Goal: Task Accomplishment & Management: Use online tool/utility

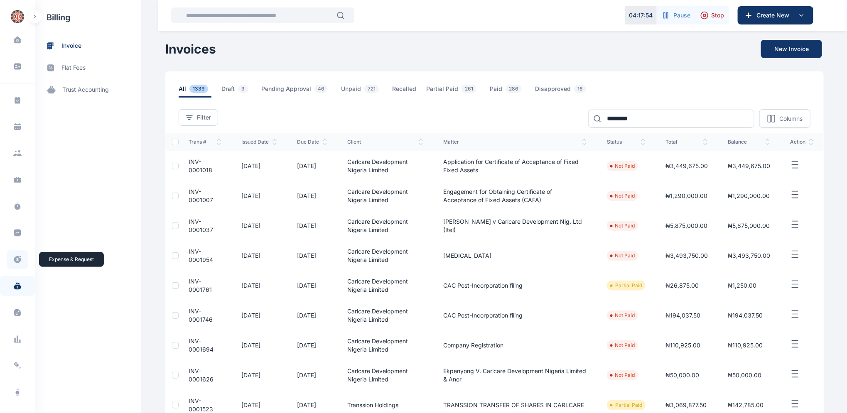
click at [17, 256] on icon at bounding box center [17, 259] width 7 height 7
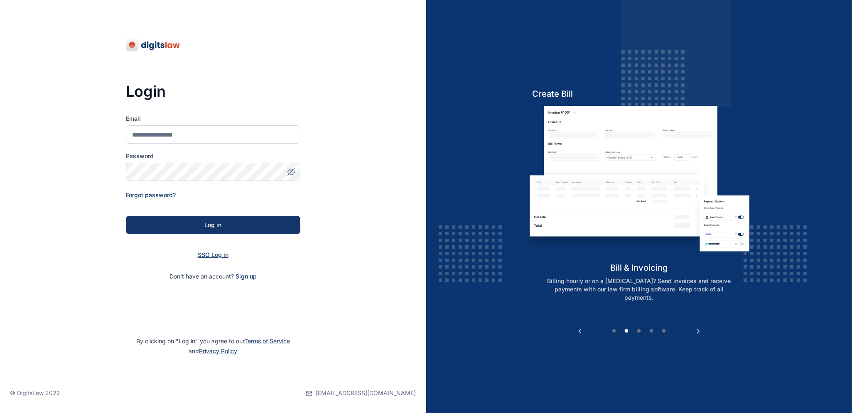
drag, startPoint x: 213, startPoint y: 256, endPoint x: 214, endPoint y: 252, distance: 4.6
click at [214, 255] on span "SSO Log in" at bounding box center [213, 254] width 31 height 7
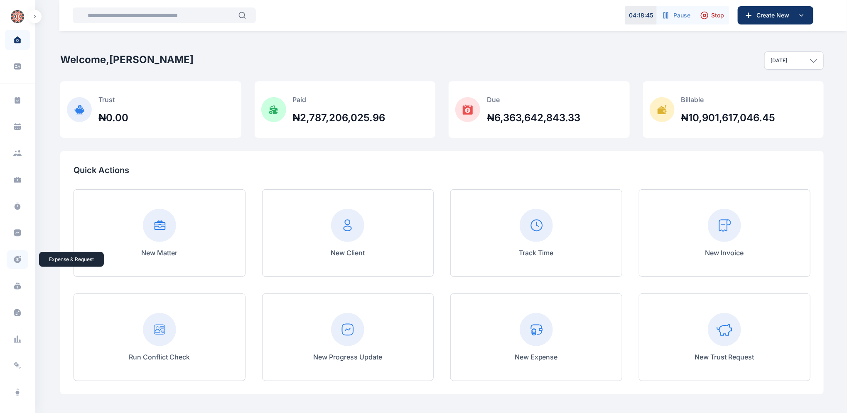
click at [20, 260] on icon at bounding box center [17, 259] width 8 height 9
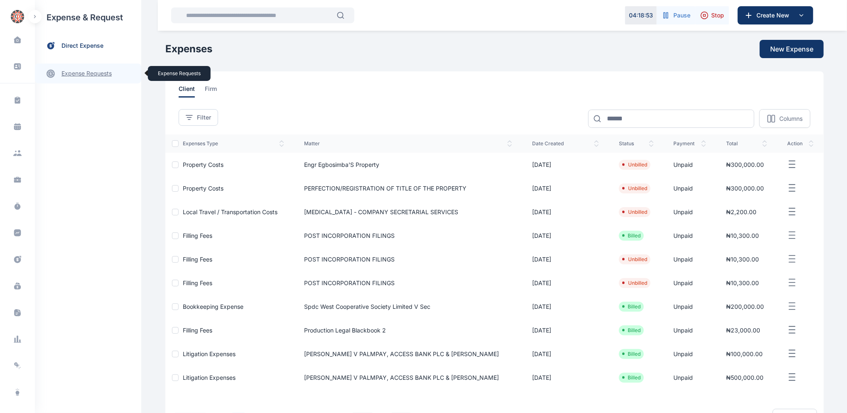
click at [83, 76] on link "expense requests expense requests" at bounding box center [88, 74] width 106 height 20
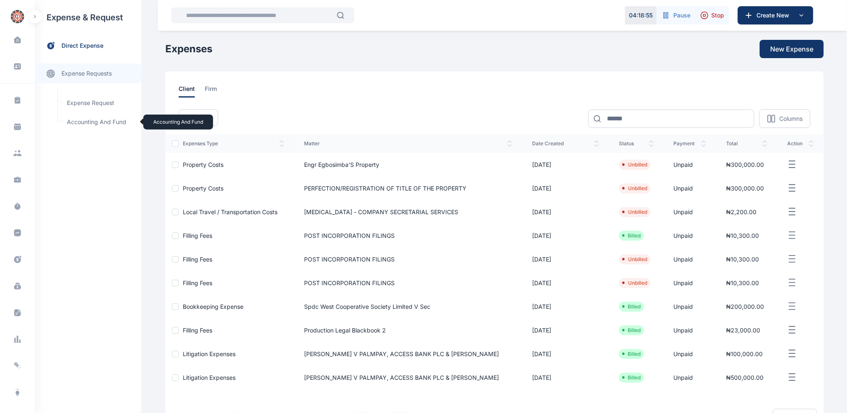
click at [90, 123] on span "Accounting and Fund Accounting and Fund" at bounding box center [99, 122] width 75 height 16
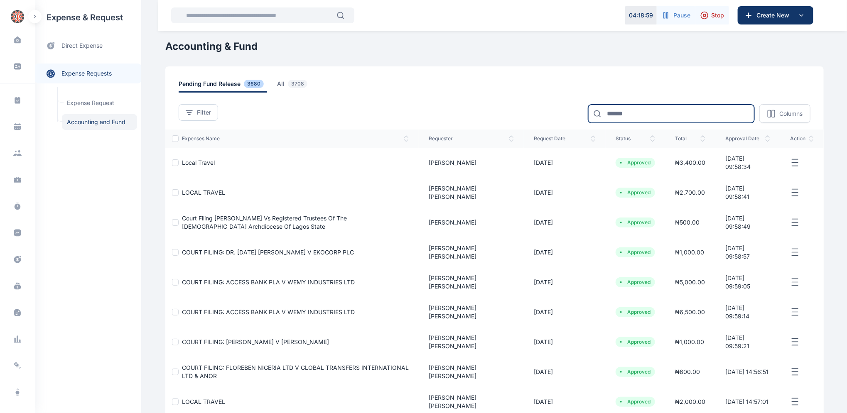
click at [634, 113] on input at bounding box center [671, 114] width 166 height 18
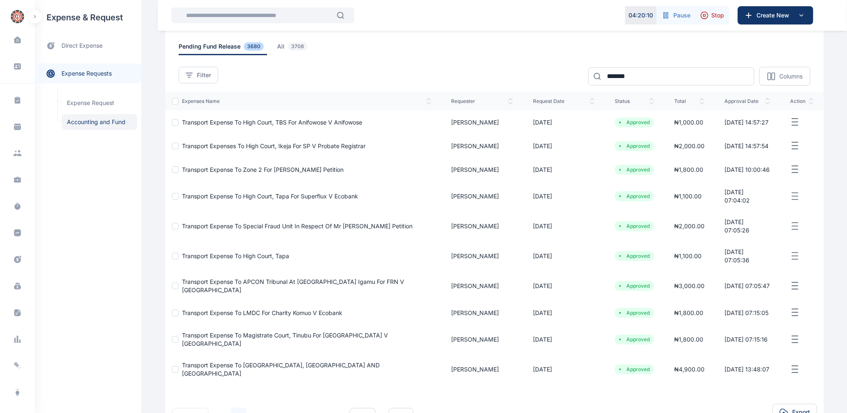
scroll to position [46, 0]
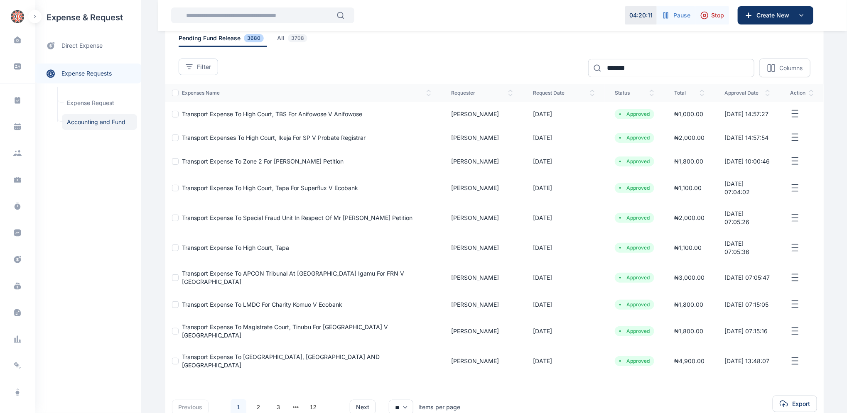
drag, startPoint x: 846, startPoint y: 204, endPoint x: 838, endPoint y: 281, distance: 76.8
click at [840, 285] on div "Dashboard dashboard Conflict-Check conflict-check Task Management task manageme…" at bounding box center [423, 210] width 847 height 513
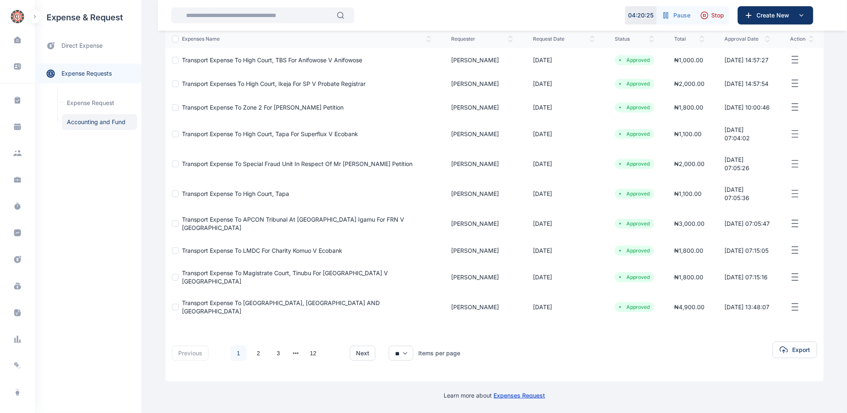
scroll to position [124, 0]
click at [233, 351] on link "1" at bounding box center [238, 354] width 16 height 16
click at [254, 353] on link "2" at bounding box center [258, 354] width 16 height 16
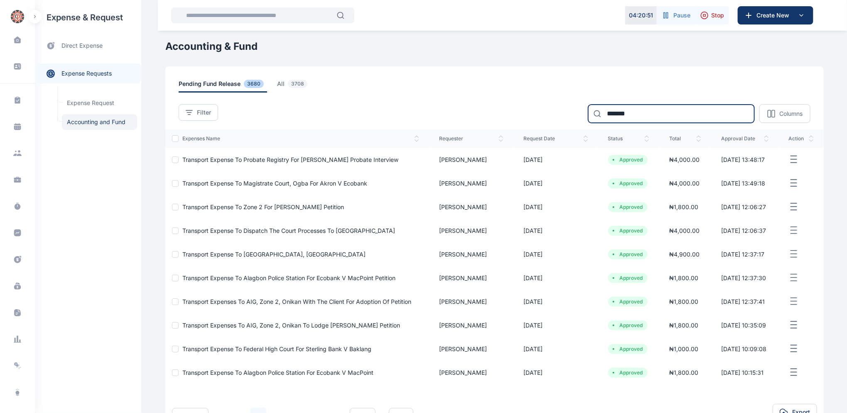
click at [640, 115] on input "*******" at bounding box center [671, 114] width 166 height 18
type input "*"
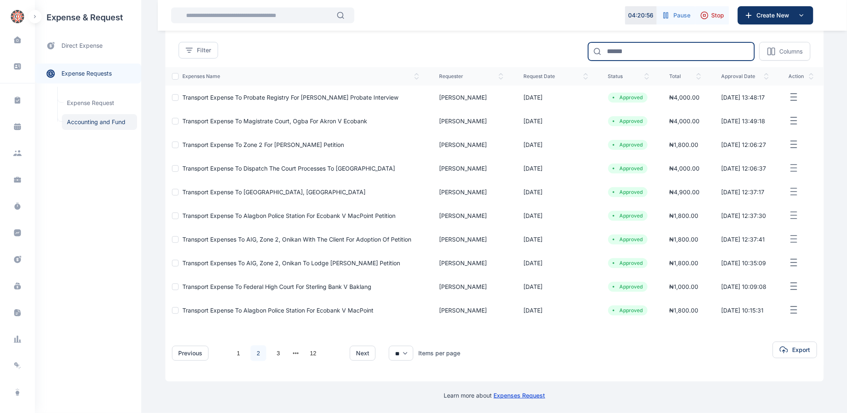
scroll to position [124, 0]
click at [234, 352] on link "1" at bounding box center [238, 354] width 16 height 16
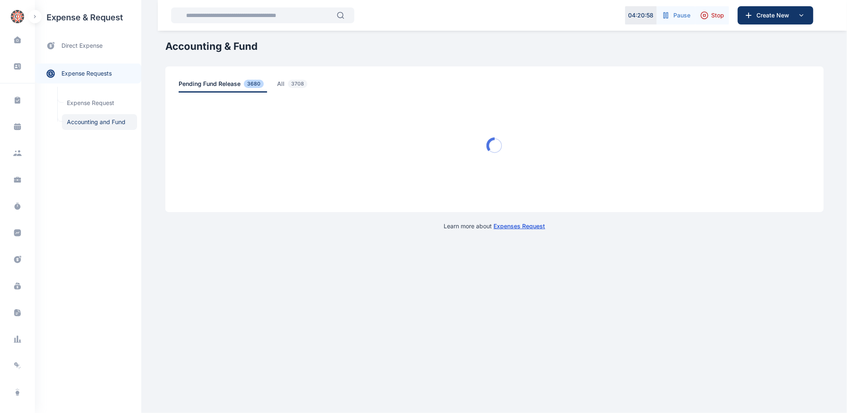
scroll to position [0, 0]
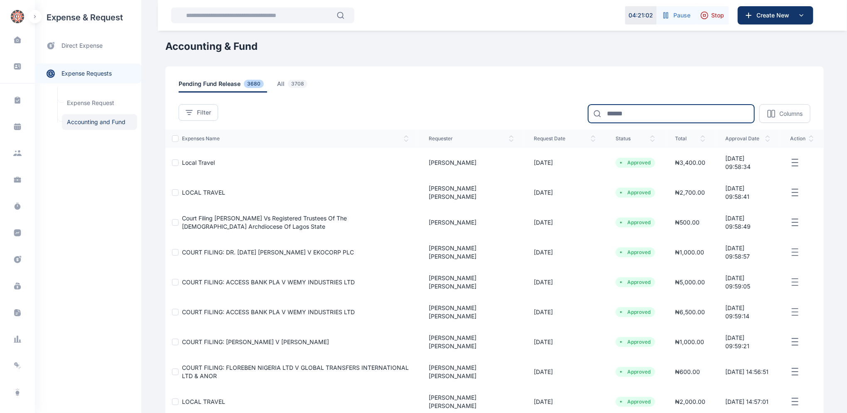
drag, startPoint x: 642, startPoint y: 115, endPoint x: 636, endPoint y: 106, distance: 10.6
click at [640, 115] on input at bounding box center [671, 114] width 166 height 18
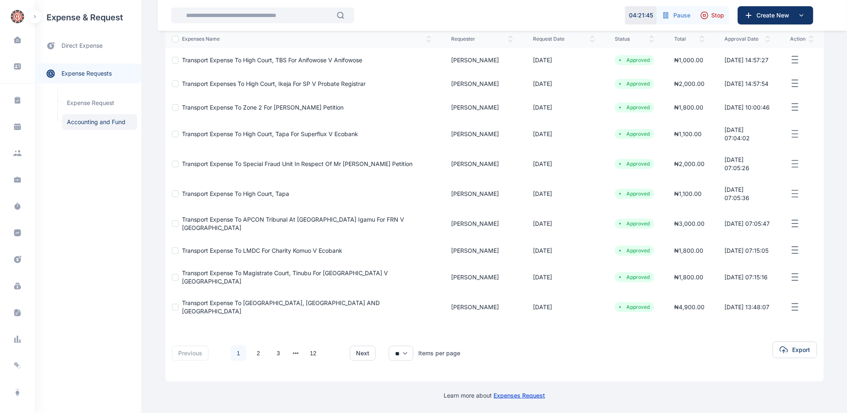
scroll to position [124, 0]
click at [253, 355] on link "2" at bounding box center [258, 354] width 16 height 16
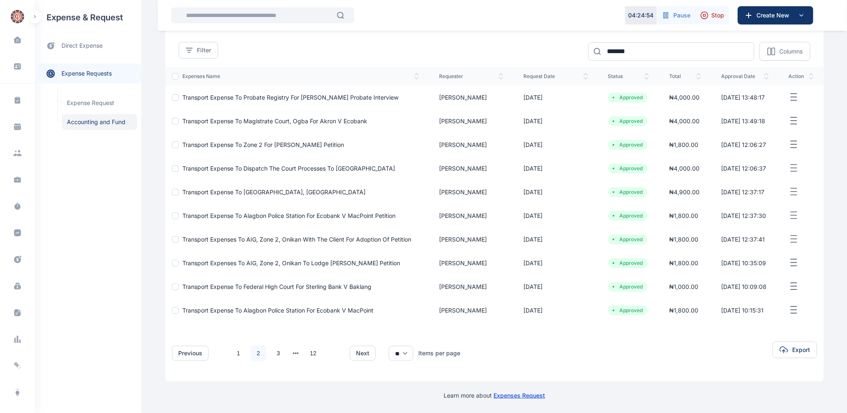
scroll to position [113, 0]
click at [232, 361] on link "1" at bounding box center [238, 354] width 16 height 16
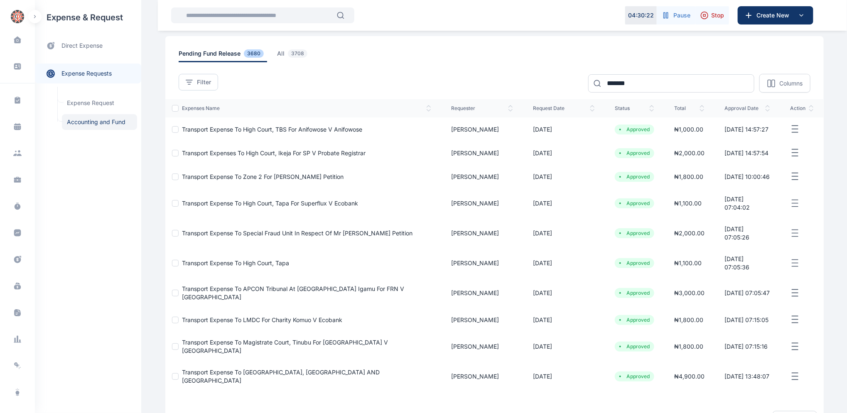
scroll to position [0, 0]
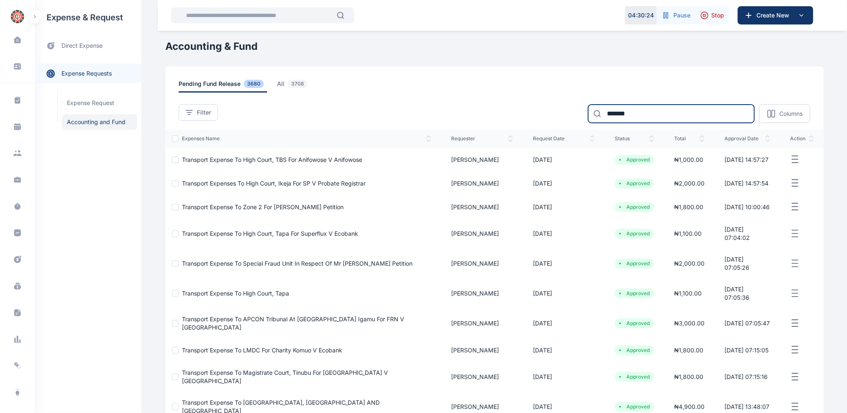
click at [643, 113] on input "*******" at bounding box center [671, 114] width 166 height 18
type input "*"
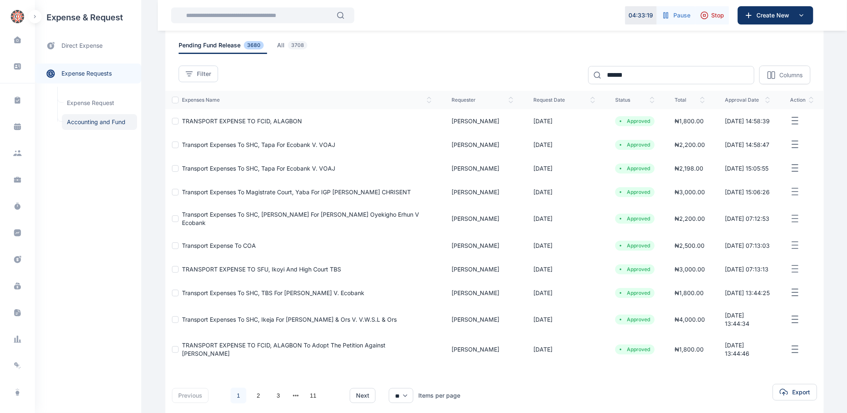
scroll to position [62, 0]
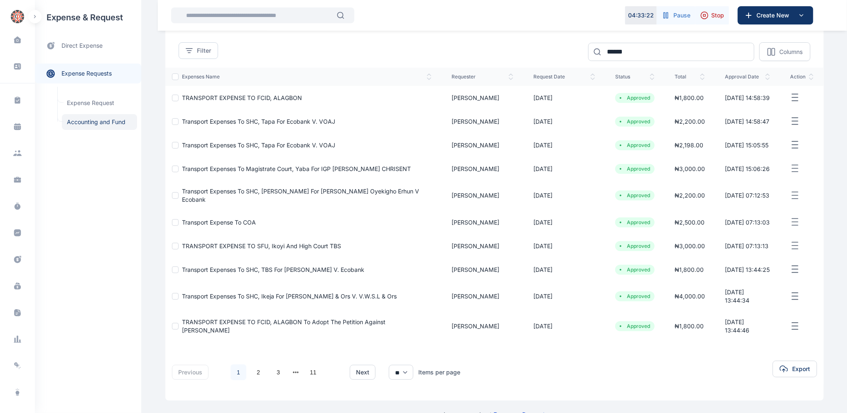
click at [234, 365] on link "1" at bounding box center [238, 373] width 16 height 16
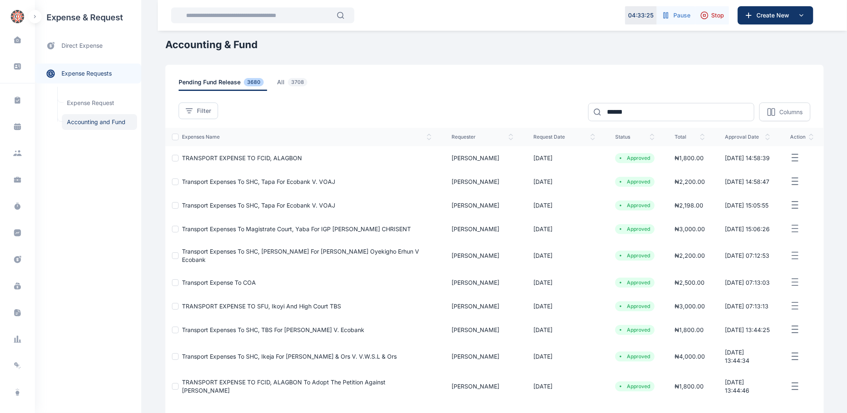
scroll to position [0, 0]
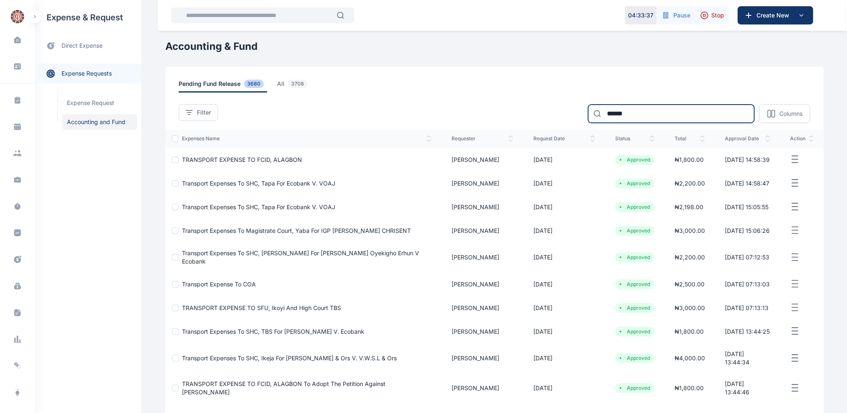
click at [636, 113] on input "******" at bounding box center [671, 114] width 166 height 18
type input "*"
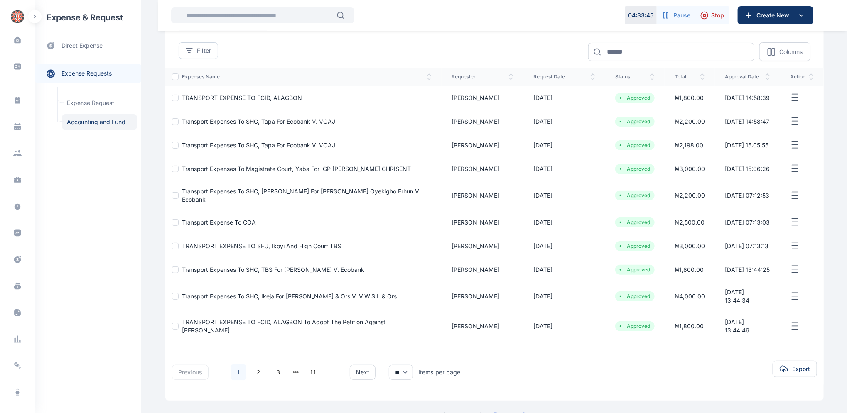
click at [236, 365] on link "1" at bounding box center [238, 373] width 16 height 16
drag, startPoint x: 846, startPoint y: 190, endPoint x: 845, endPoint y: 69, distance: 120.4
click at [845, 69] on div "Dashboard dashboard Conflict-Check conflict-check Task Management task manageme…" at bounding box center [423, 185] width 847 height 494
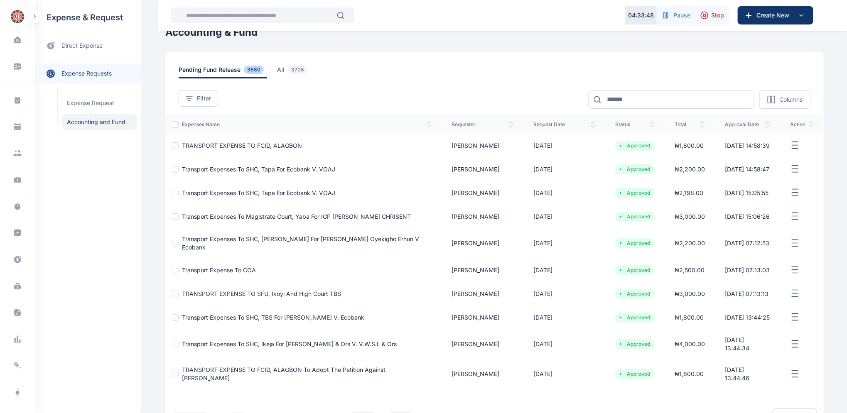
scroll to position [0, 0]
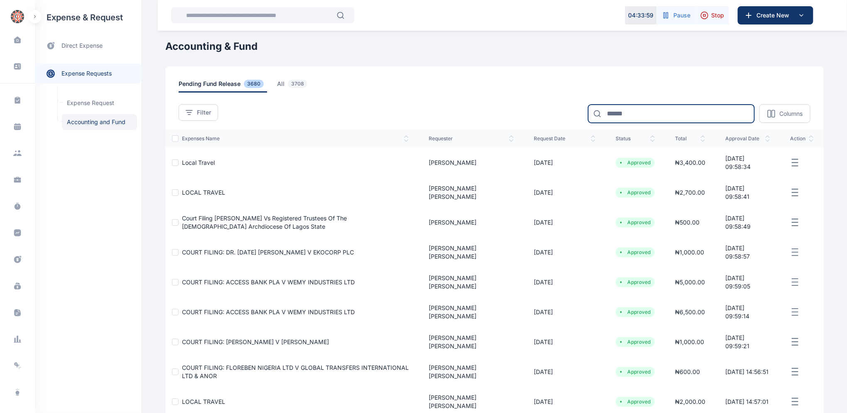
click at [625, 106] on input at bounding box center [671, 114] width 166 height 18
type input "******"
